Goal: Find specific page/section: Find specific page/section

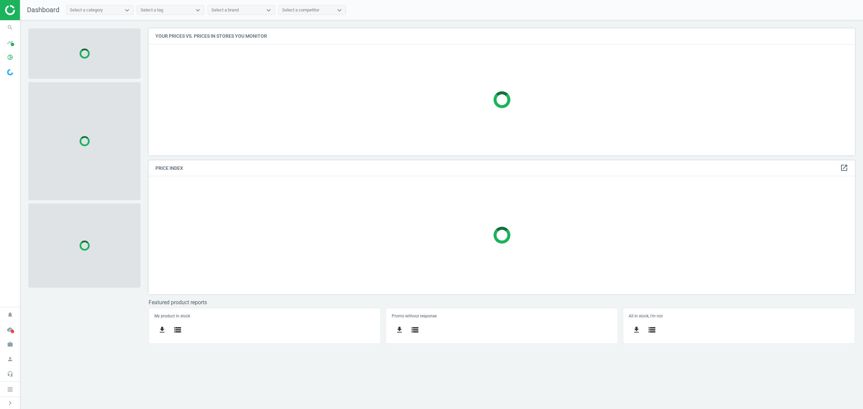
scroll to position [141, 720]
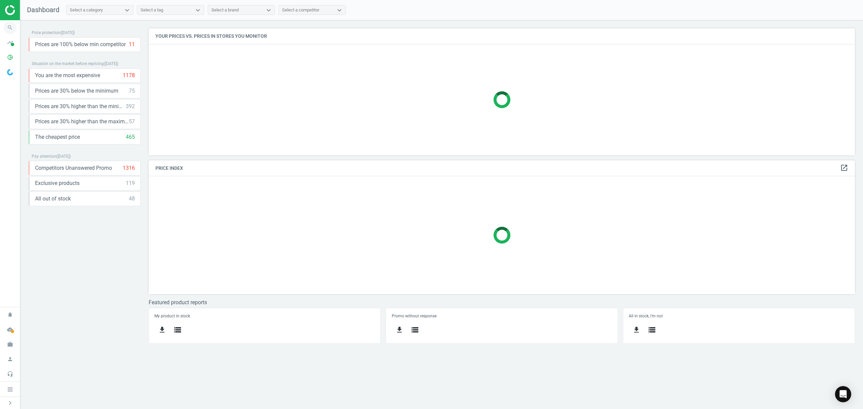
click at [11, 29] on icon "search" at bounding box center [10, 27] width 13 height 13
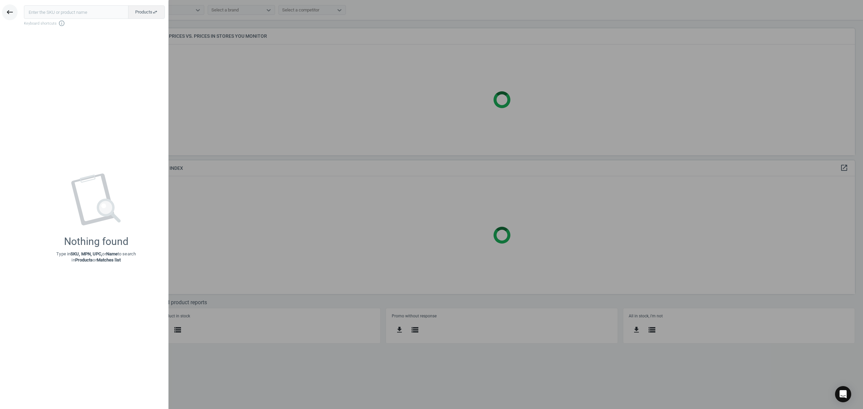
click at [13, 15] on icon "keyboard_backspace" at bounding box center [10, 12] width 8 height 8
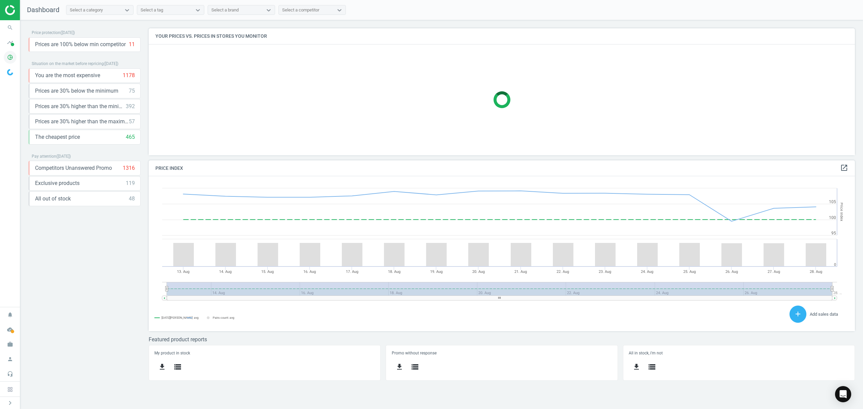
scroll to position [169, 720]
click at [15, 54] on icon "pie_chart_outlined" at bounding box center [10, 57] width 13 height 13
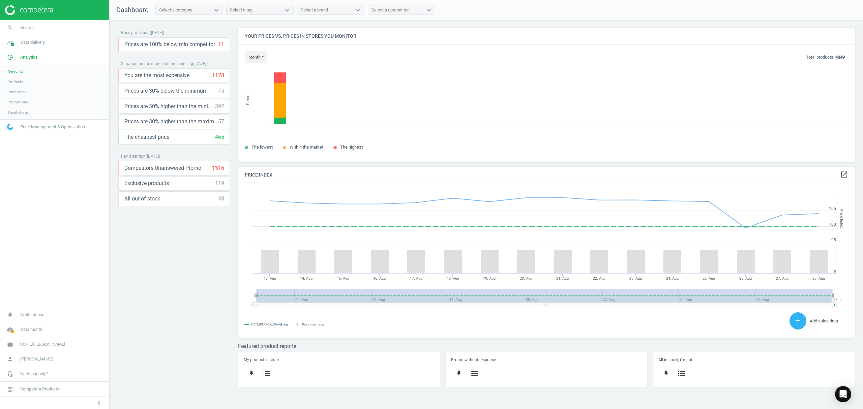
scroll to position [0, 0]
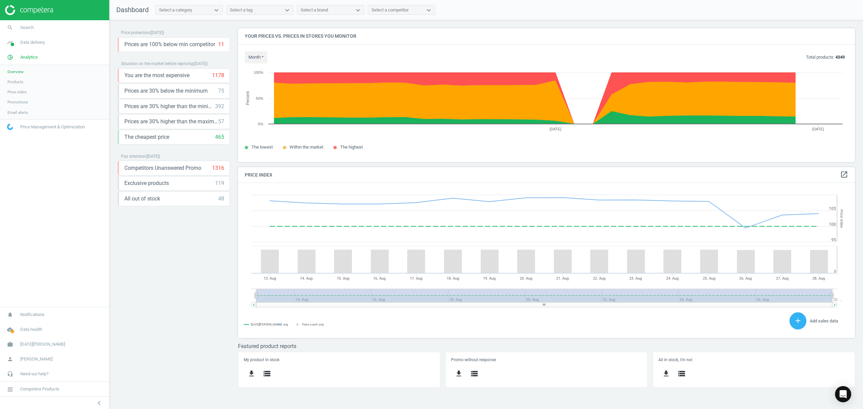
click at [12, 82] on span "Products" at bounding box center [15, 81] width 16 height 5
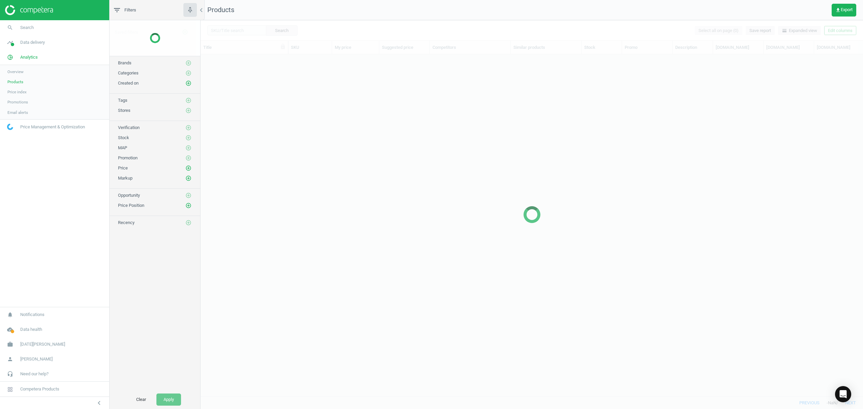
scroll to position [328, 655]
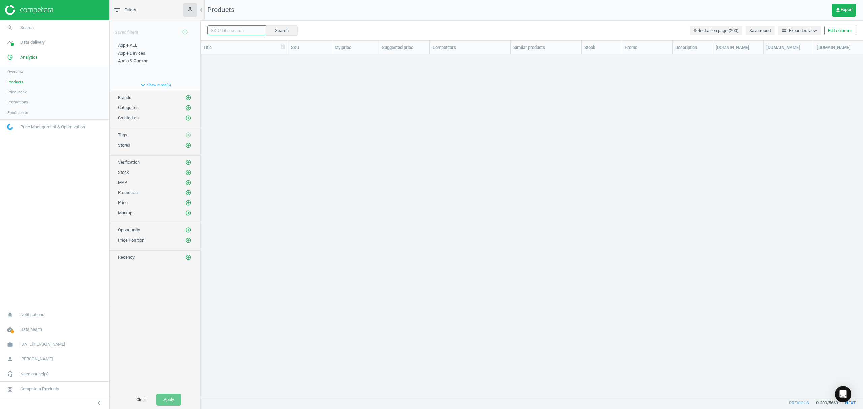
click at [221, 33] on input "text" at bounding box center [236, 30] width 59 height 10
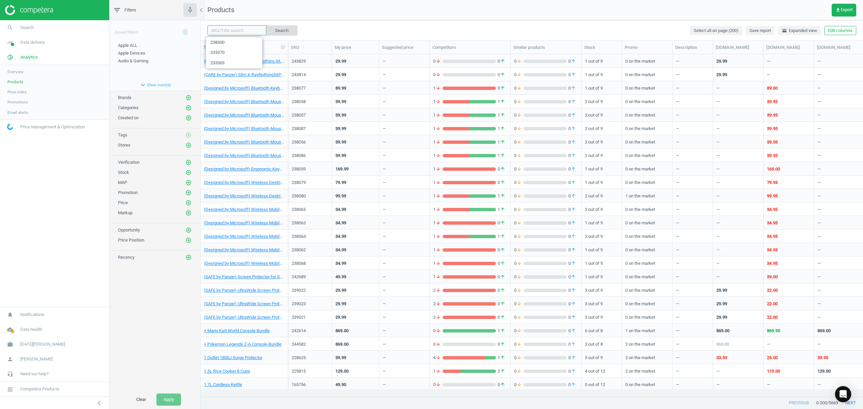
paste input "243135"
type input "243135"
click at [282, 27] on button "Search" at bounding box center [282, 30] width 32 height 10
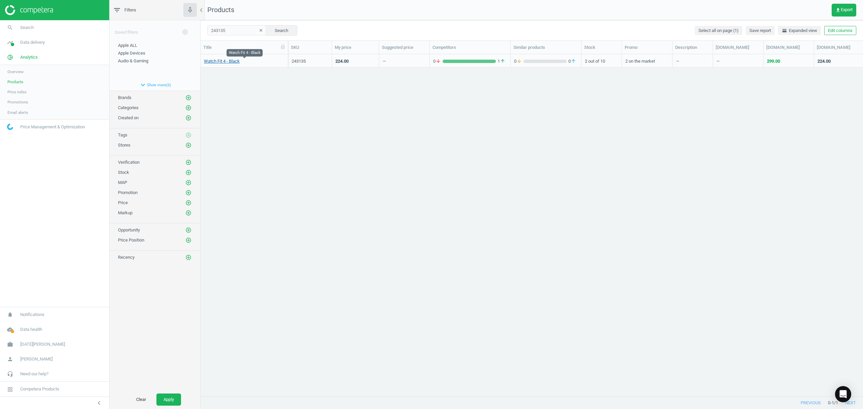
click at [220, 59] on link "Watch Fit 4 - Black" at bounding box center [222, 61] width 36 height 6
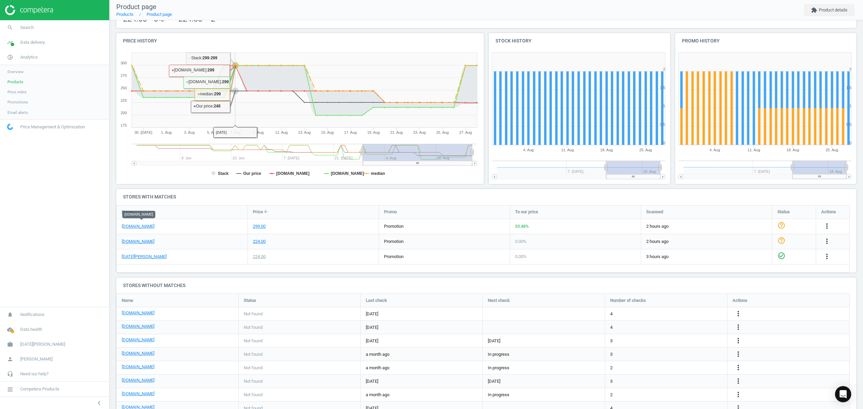
scroll to position [45, 0]
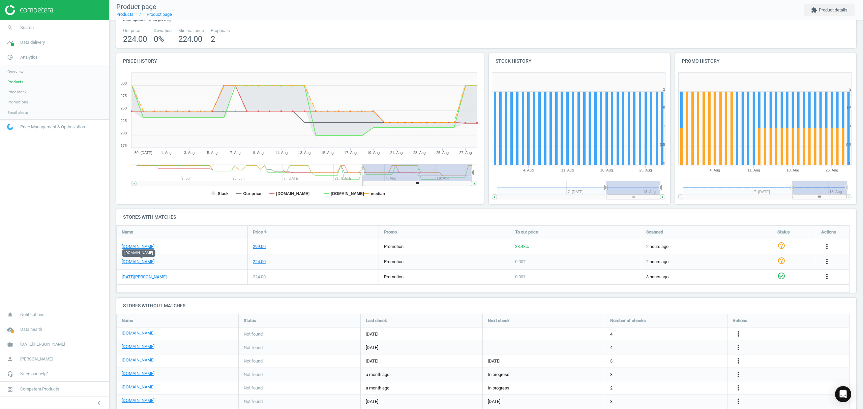
click at [11, 83] on span "Products" at bounding box center [15, 81] width 16 height 5
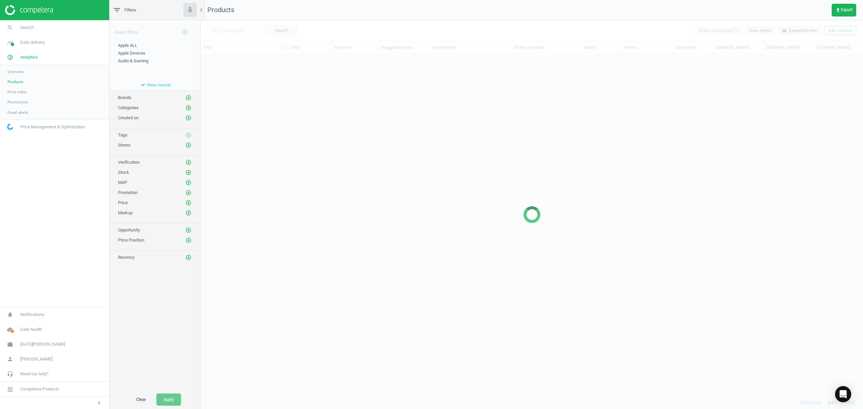
scroll to position [328, 655]
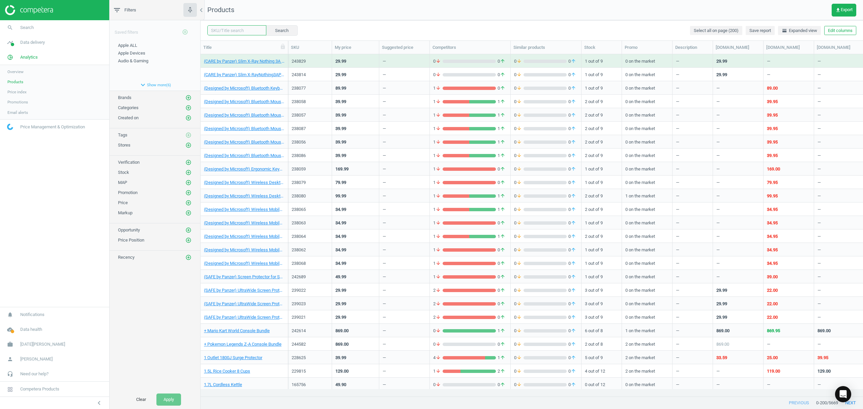
click at [239, 30] on input "text" at bounding box center [236, 30] width 59 height 10
paste input "215863"
type input "215863"
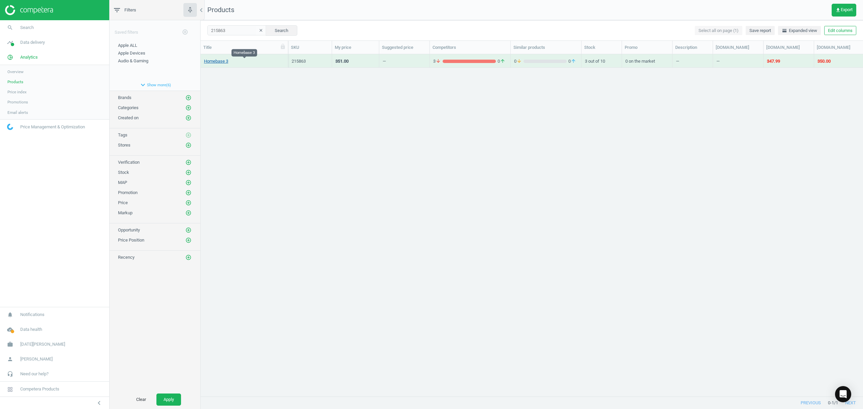
click at [218, 59] on link "Homebase 3" at bounding box center [216, 61] width 24 height 6
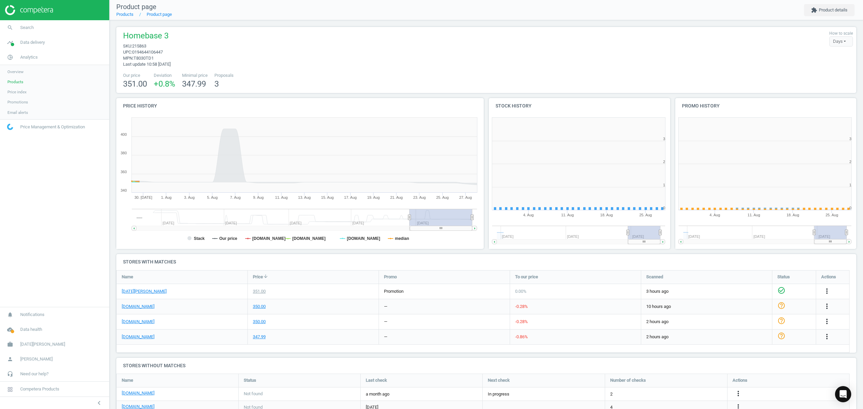
scroll to position [149, 193]
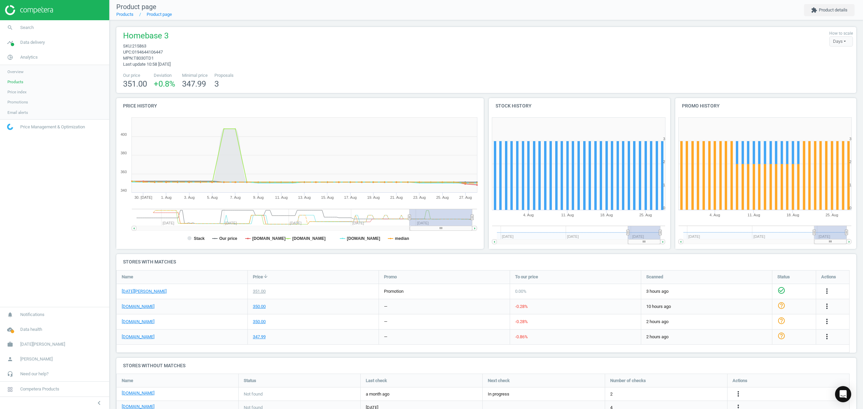
drag, startPoint x: 191, startPoint y: 61, endPoint x: 189, endPoint y: 49, distance: 13.0
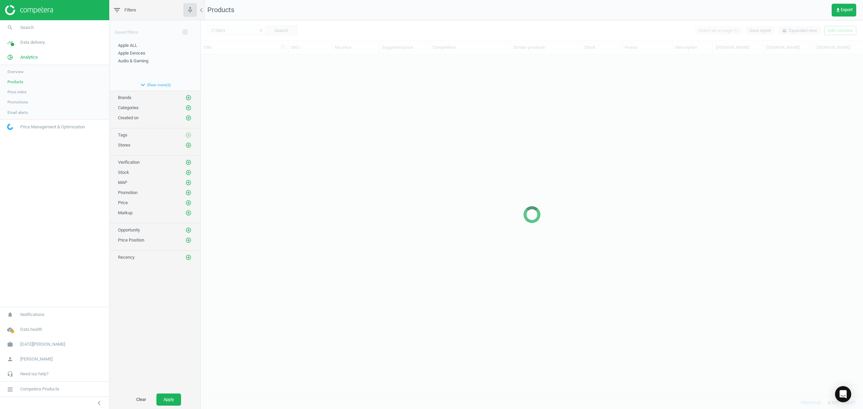
scroll to position [328, 655]
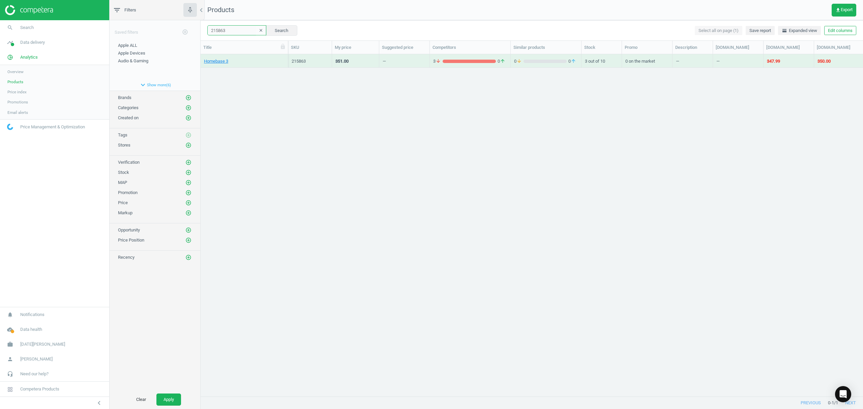
click at [230, 33] on input "215863" at bounding box center [236, 30] width 59 height 10
drag, startPoint x: 236, startPoint y: 32, endPoint x: 110, endPoint y: 34, distance: 126.0
click at [110, 34] on div "filter_list Filters chevron_left Saved filters add_circle_outline Apple ALL edi…" at bounding box center [486, 204] width 753 height 409
paste input "43135"
type input "243135"
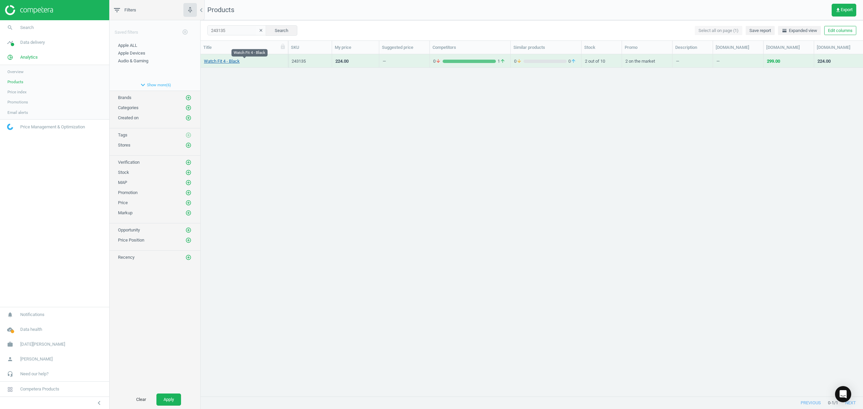
click at [216, 61] on link "Watch Fit 4 - Black" at bounding box center [222, 61] width 36 height 6
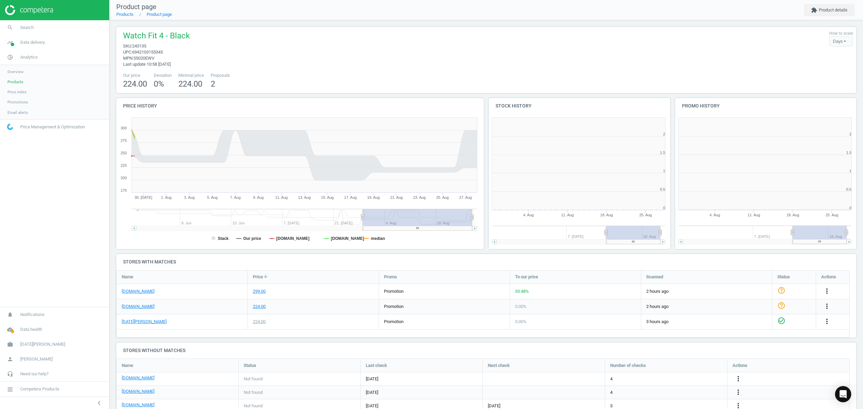
scroll to position [149, 193]
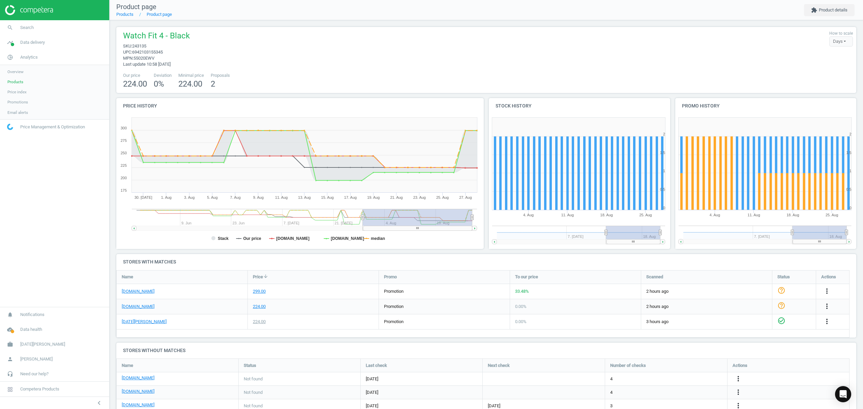
click at [16, 82] on span "Products" at bounding box center [15, 81] width 16 height 5
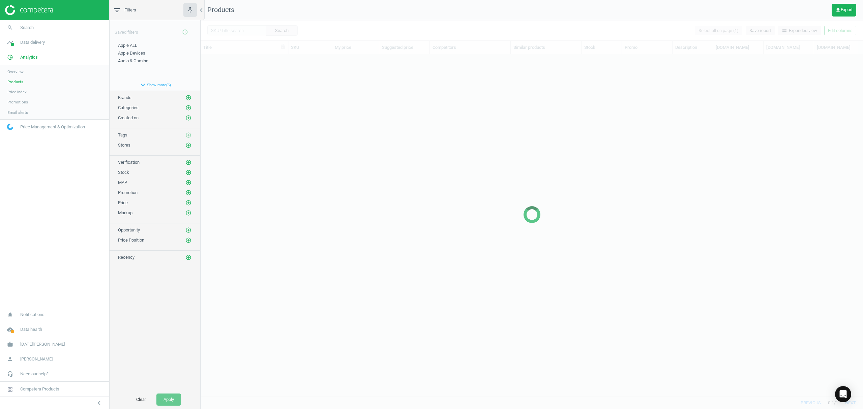
scroll to position [328, 655]
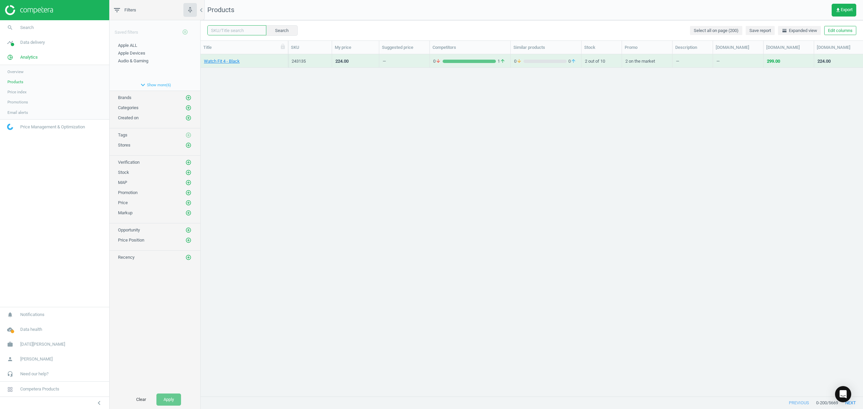
click at [235, 33] on input "text" at bounding box center [236, 30] width 59 height 10
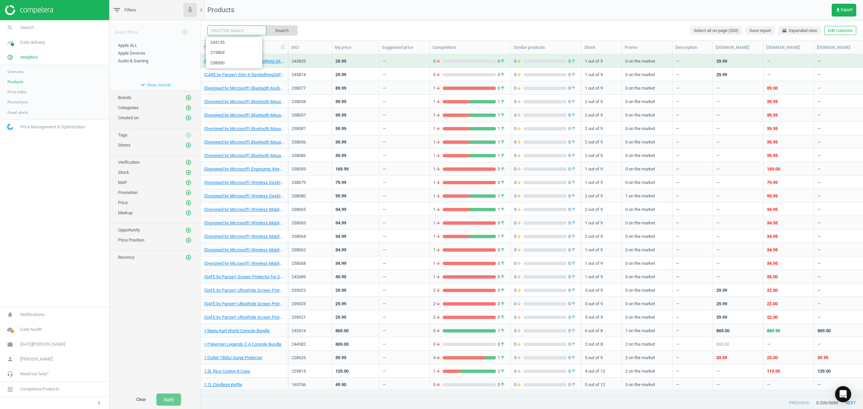
paste input "231505"
type input "231505"
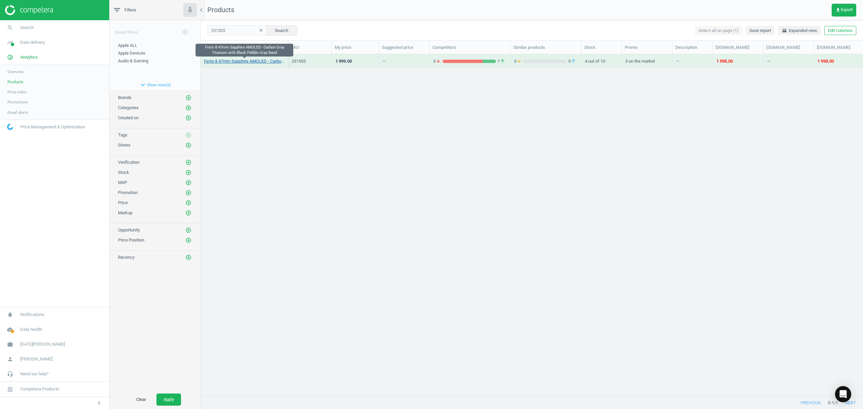
click at [224, 63] on link "Fenix 8 47mm Sapphire AMOLED - Carbon Gray Titanium with Black Pebble Gray Band" at bounding box center [244, 61] width 81 height 6
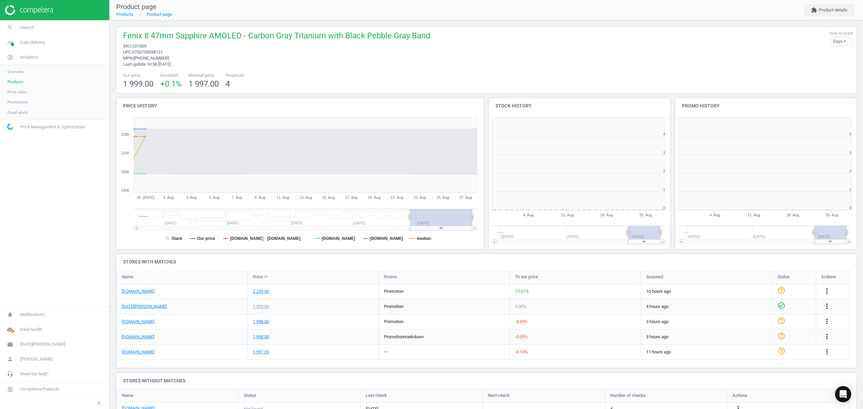
scroll to position [3, 3]
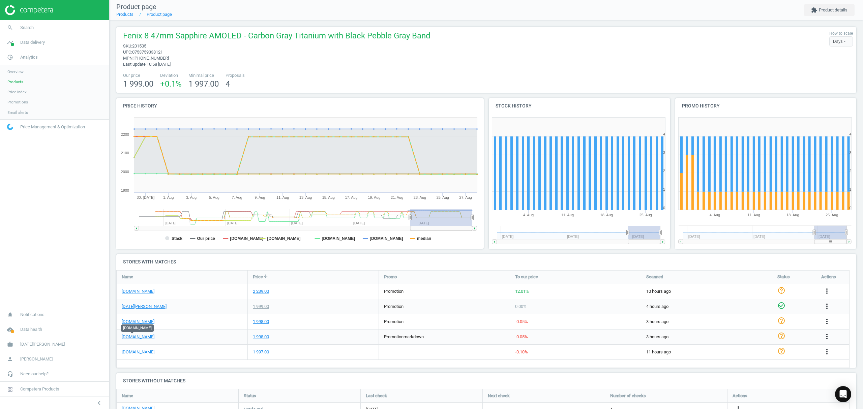
click at [9, 83] on span "Products" at bounding box center [15, 81] width 16 height 5
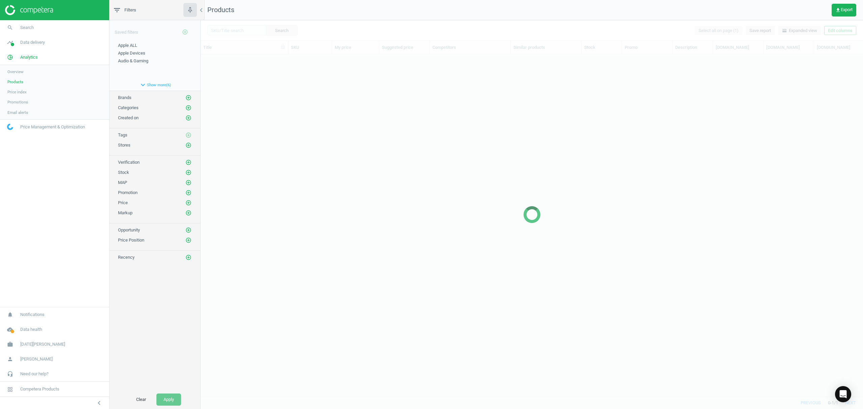
scroll to position [328, 655]
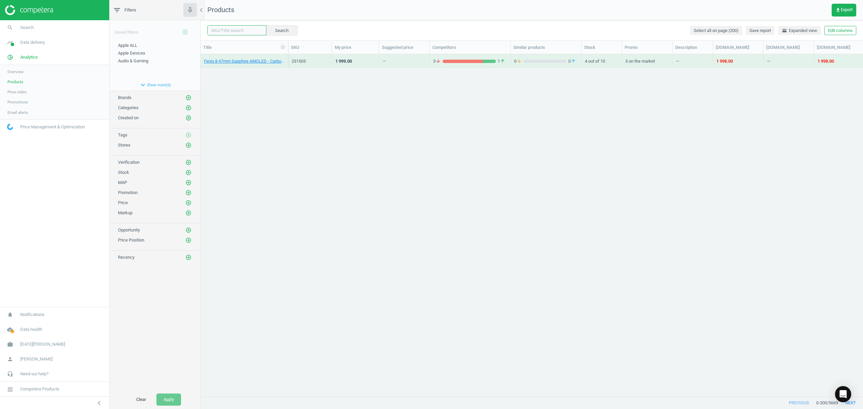
click at [228, 32] on input "text" at bounding box center [236, 30] width 59 height 10
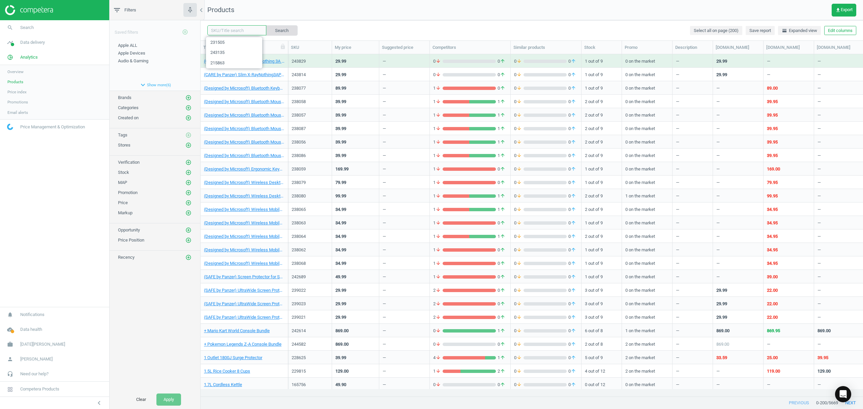
paste input "231512"
type input "231512"
click at [270, 30] on button "Search" at bounding box center [282, 30] width 32 height 10
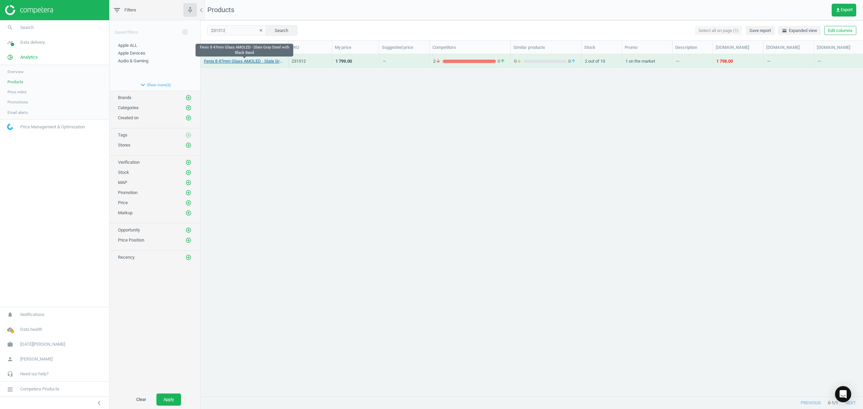
click at [229, 61] on link "Fenix 8 47mm Glass AMOLED - Slate Gray Steel with Black Band" at bounding box center [244, 61] width 81 height 6
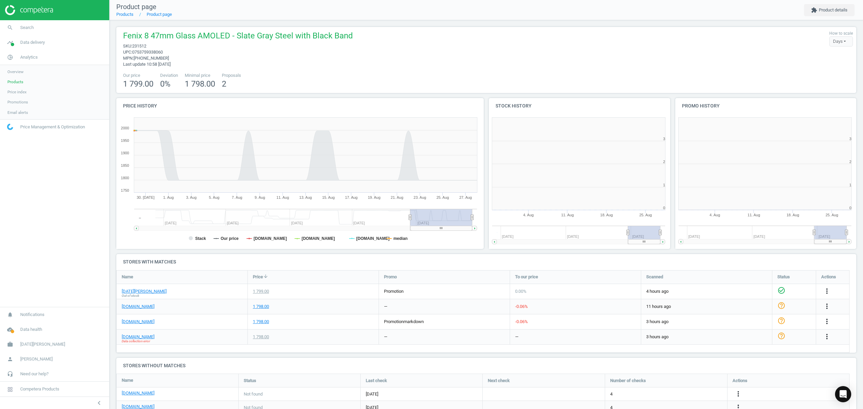
scroll to position [149, 378]
